Goal: Task Accomplishment & Management: Manage account settings

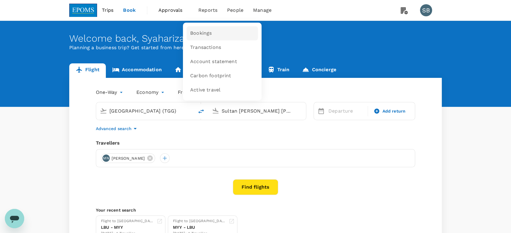
click at [203, 37] on link "Bookings" at bounding box center [221, 33] width 71 height 14
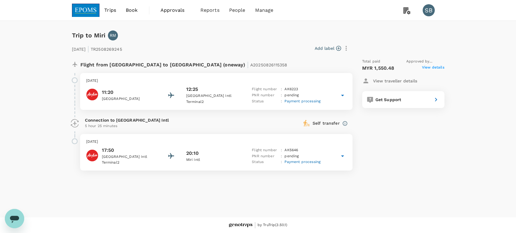
click at [320, 82] on p "[DATE]" at bounding box center [216, 81] width 260 height 6
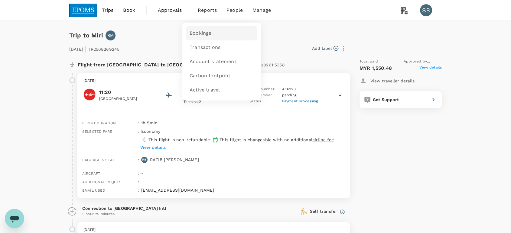
click at [208, 32] on span "Bookings" at bounding box center [199, 33] width 21 height 7
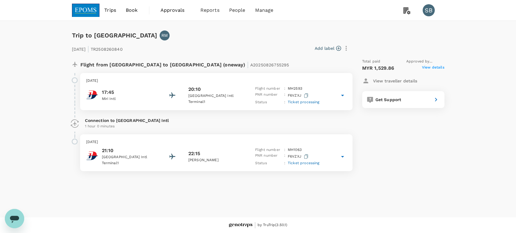
click at [242, 76] on div "Thursday, 28 Aug 2025 17:45 Miri Intl 20:10 Kuala Lumpur Intl Terminal 1 Flight…" at bounding box center [216, 91] width 272 height 37
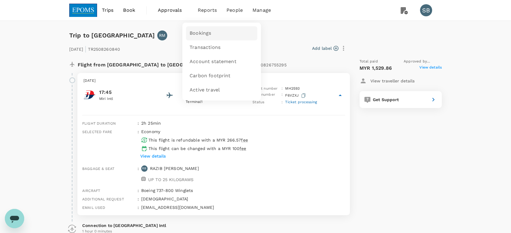
click at [205, 29] on link "Bookings" at bounding box center [221, 33] width 71 height 14
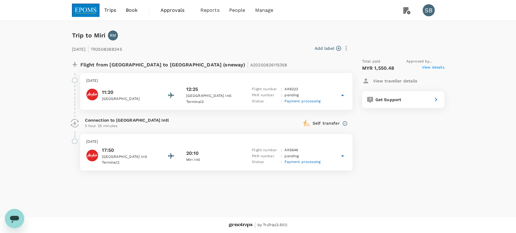
click at [287, 80] on p "[DATE]" at bounding box center [216, 81] width 260 height 6
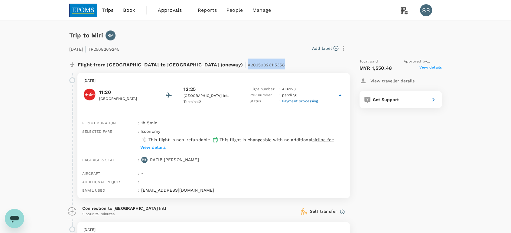
copy span "A20250826115358"
drag, startPoint x: 227, startPoint y: 67, endPoint x: 187, endPoint y: 64, distance: 40.3
click at [184, 65] on div "Flight from Malaysia to Malaysia (oneway) | A20250826115358" at bounding box center [194, 64] width 232 height 11
copy span "A20250826115358"
click at [282, 68] on div "Flight from Malaysia to Malaysia (oneway) | A20250826115358" at bounding box center [194, 64] width 232 height 11
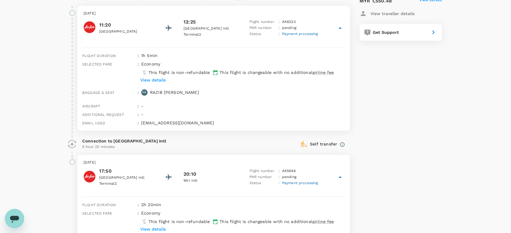
scroll to position [67, 0]
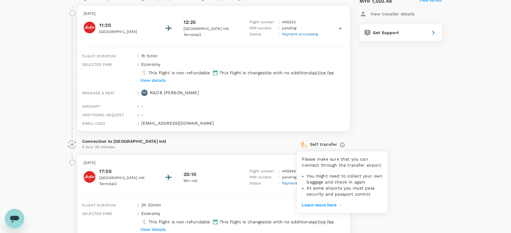
click at [341, 144] on icon at bounding box center [341, 144] width 5 height 5
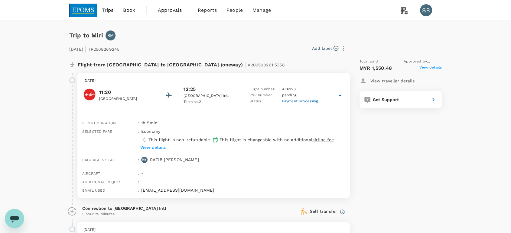
scroll to position [0, 0]
click at [199, 34] on span "Bookings" at bounding box center [198, 33] width 18 height 6
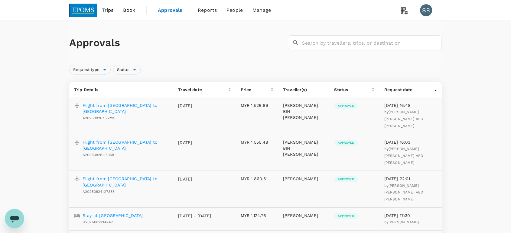
click at [133, 106] on p "Flight from Miri to Johor Bahru" at bounding box center [125, 108] width 86 height 12
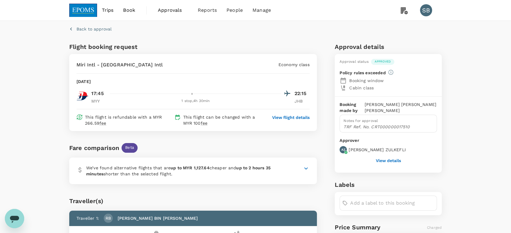
click at [382, 159] on button "View details" at bounding box center [388, 160] width 25 height 5
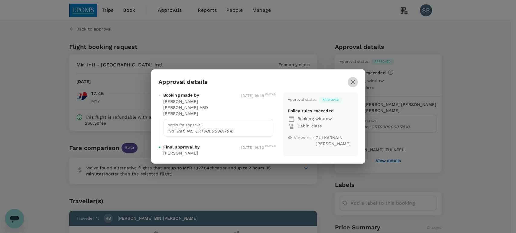
click at [351, 85] on icon "button" at bounding box center [352, 82] width 7 height 7
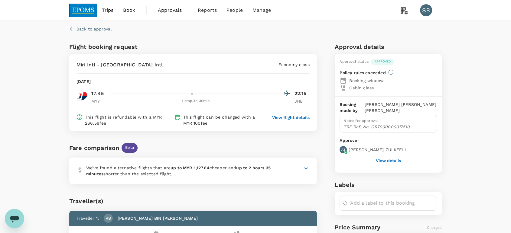
click at [71, 29] on icon "button" at bounding box center [71, 29] width 6 height 6
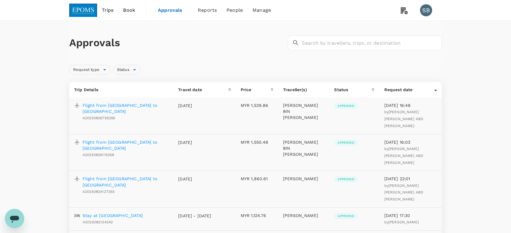
click at [142, 139] on p "Flight from Kuala Terengganu to Miri" at bounding box center [125, 145] width 86 height 12
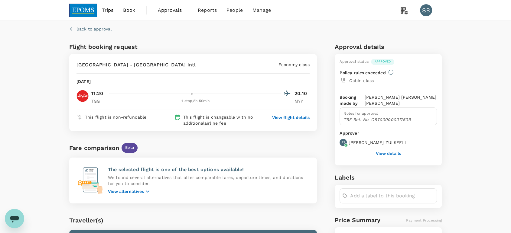
click at [391, 151] on button "View details" at bounding box center [388, 153] width 25 height 5
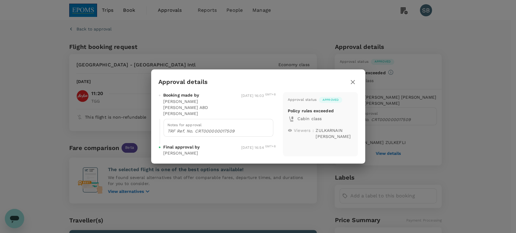
click at [352, 82] on icon "button" at bounding box center [352, 82] width 4 height 4
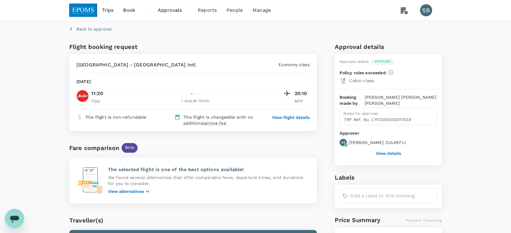
click at [386, 156] on div "Booking made by MOHAMMAD HAZARUL ASWAD ABD HALIM Notes for approval TRF Ref. No…" at bounding box center [387, 127] width 107 height 76
click at [383, 153] on button "View details" at bounding box center [388, 153] width 25 height 5
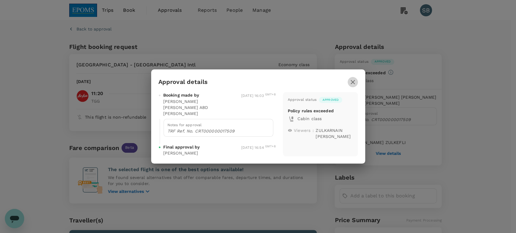
click at [353, 82] on icon "button" at bounding box center [352, 82] width 4 height 4
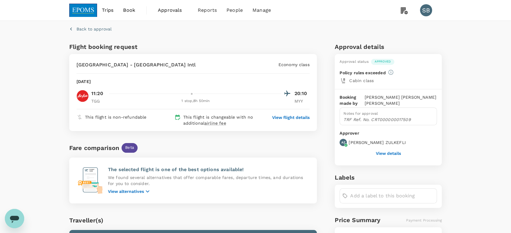
click at [76, 30] on button "Back to approval" at bounding box center [90, 29] width 42 height 6
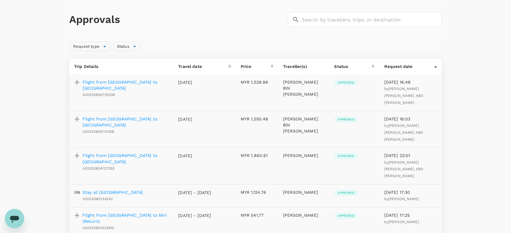
scroll to position [34, 0]
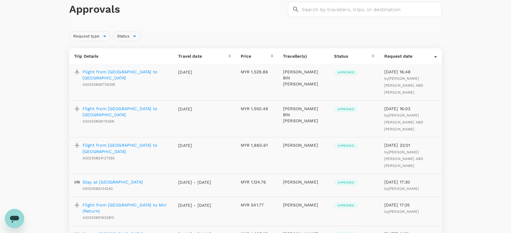
click at [145, 142] on p "Flight from Kuala Terengganu to Kuala Lumpur" at bounding box center [125, 148] width 86 height 12
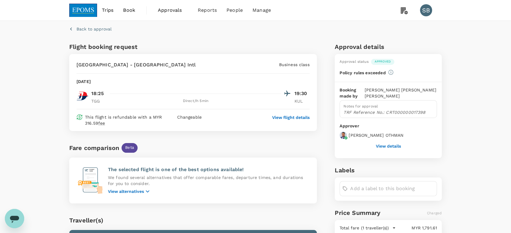
click at [394, 145] on button "View details" at bounding box center [388, 146] width 25 height 5
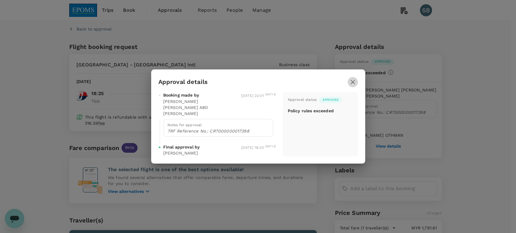
click at [355, 86] on icon "button" at bounding box center [352, 82] width 7 height 7
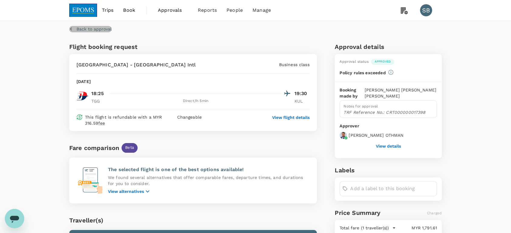
click at [79, 27] on p "Back to approval" at bounding box center [93, 29] width 35 height 6
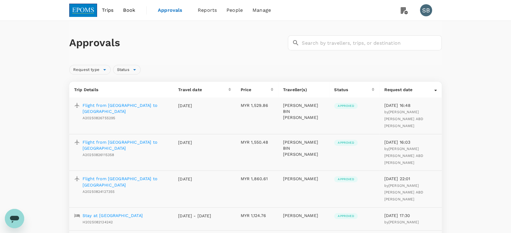
click at [138, 139] on p "Flight from Kuala Terengganu to Miri" at bounding box center [125, 145] width 86 height 12
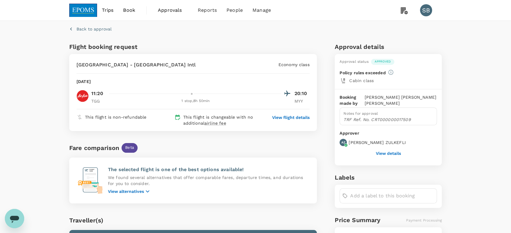
click at [397, 151] on button "View details" at bounding box center [388, 153] width 25 height 5
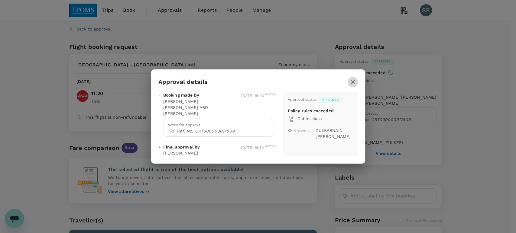
click at [354, 82] on icon "button" at bounding box center [352, 82] width 4 height 4
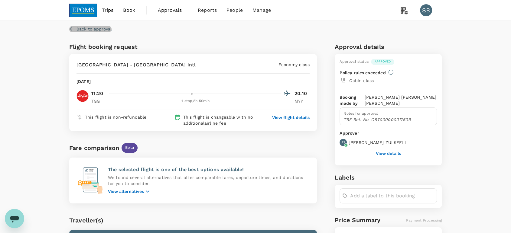
click at [80, 29] on p "Back to approval" at bounding box center [93, 29] width 35 height 6
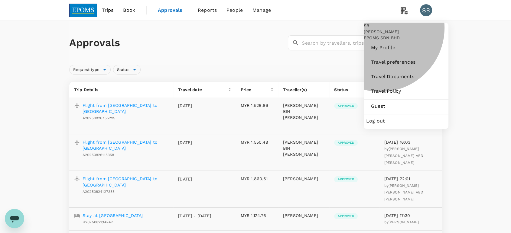
click at [382, 125] on span "Log out" at bounding box center [406, 121] width 80 height 7
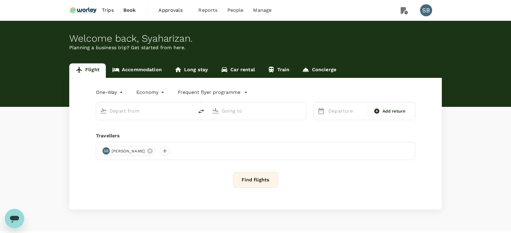
type input "premium-economy"
type input "Kuala Lumpur Intl ([GEOGRAPHIC_DATA])"
type input "London Heathrow (LHR)"
